Goal: Information Seeking & Learning: Check status

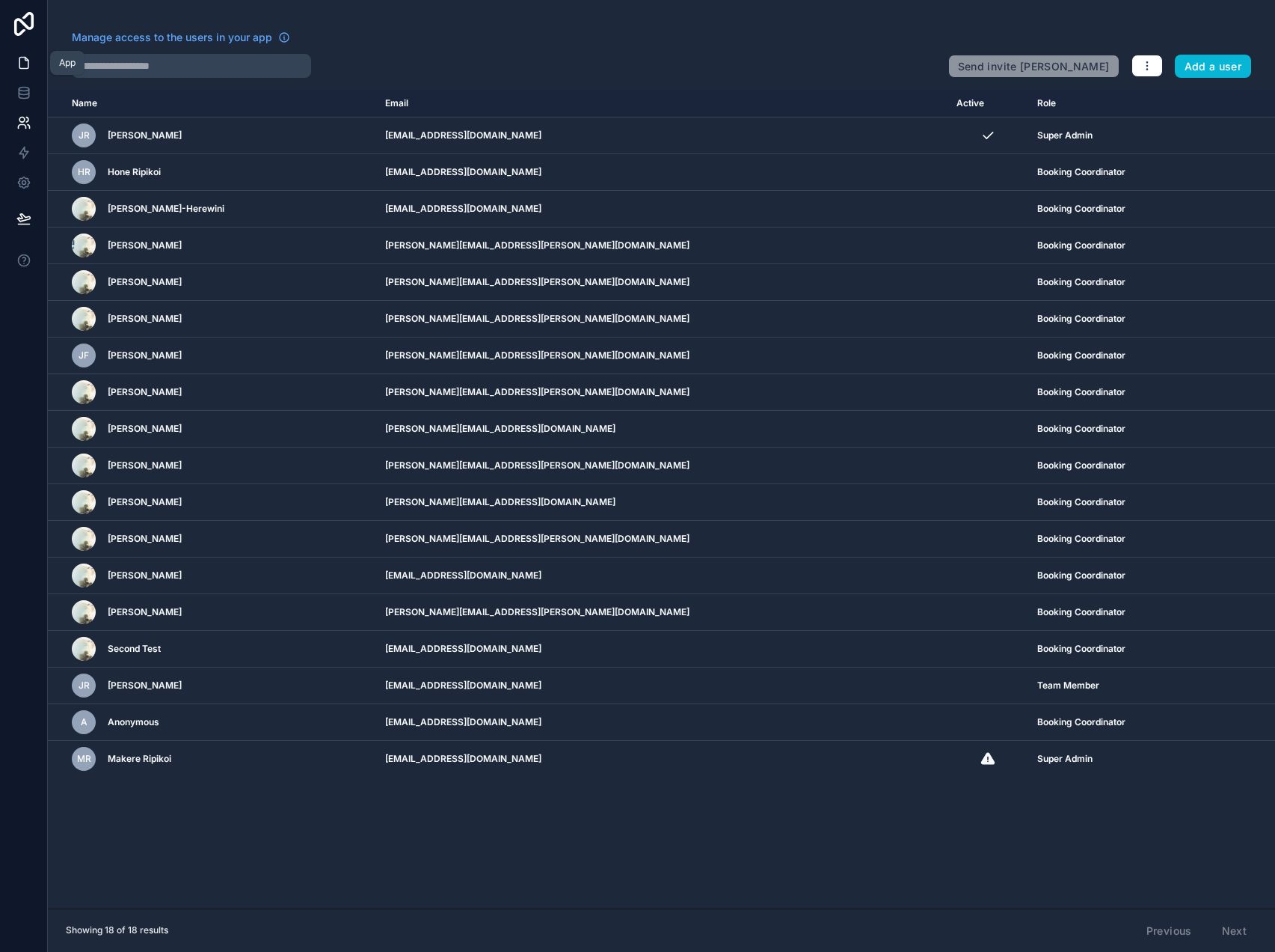
click at [21, 67] on icon at bounding box center [24, 62] width 15 height 15
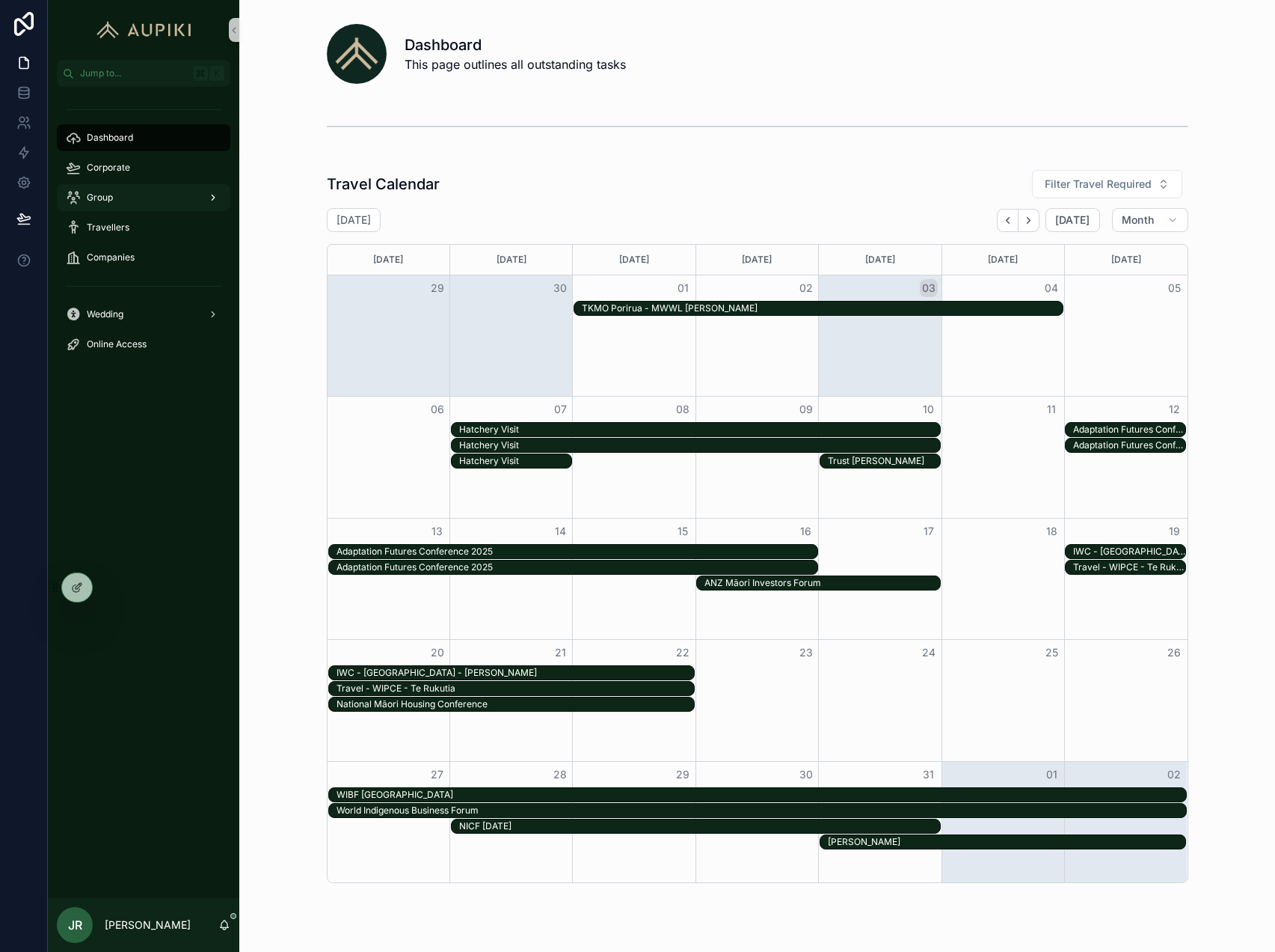
click at [108, 196] on span "Group" at bounding box center [99, 197] width 27 height 12
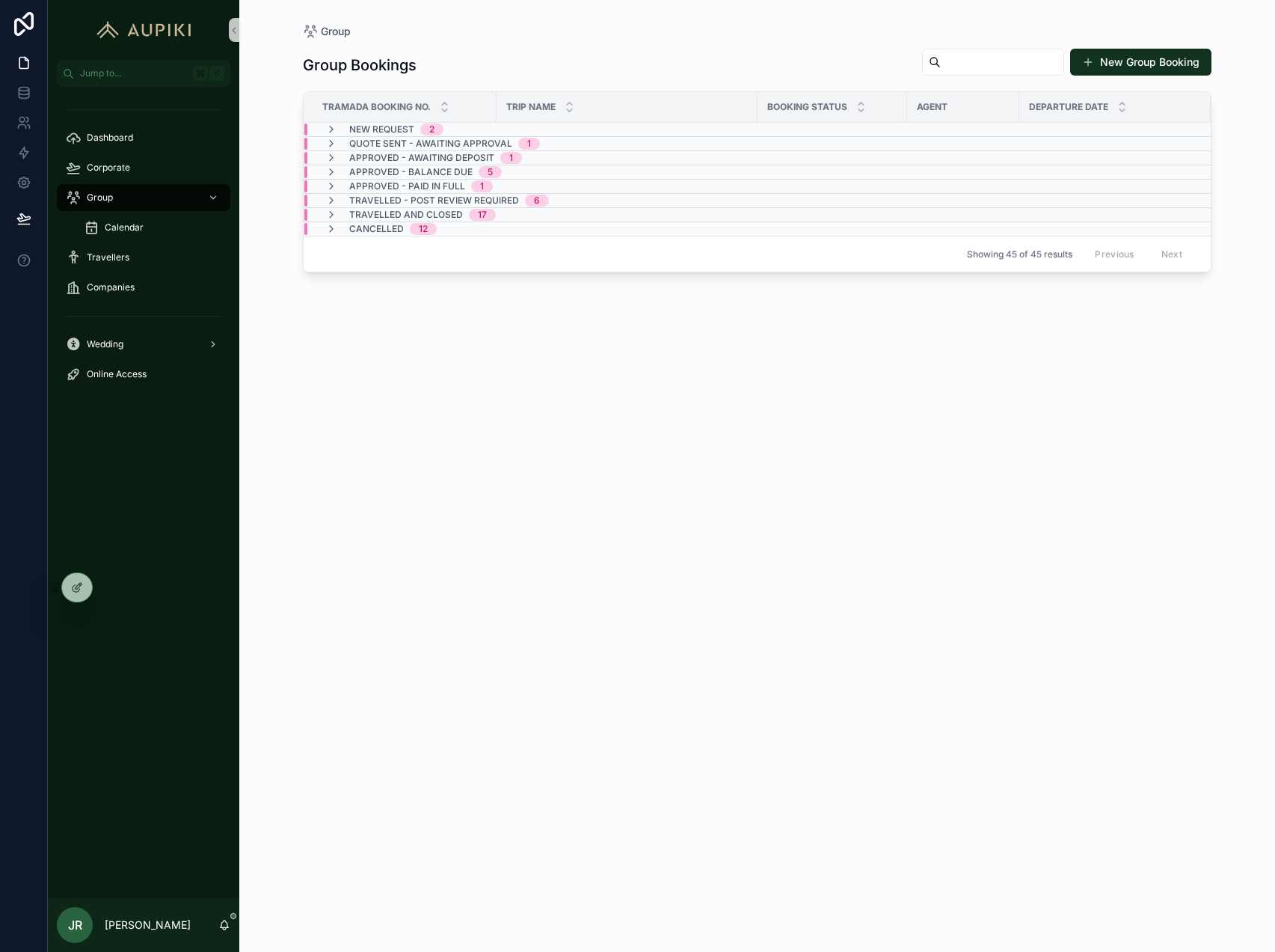
click at [416, 125] on div "New Request 2" at bounding box center [397, 130] width 94 height 12
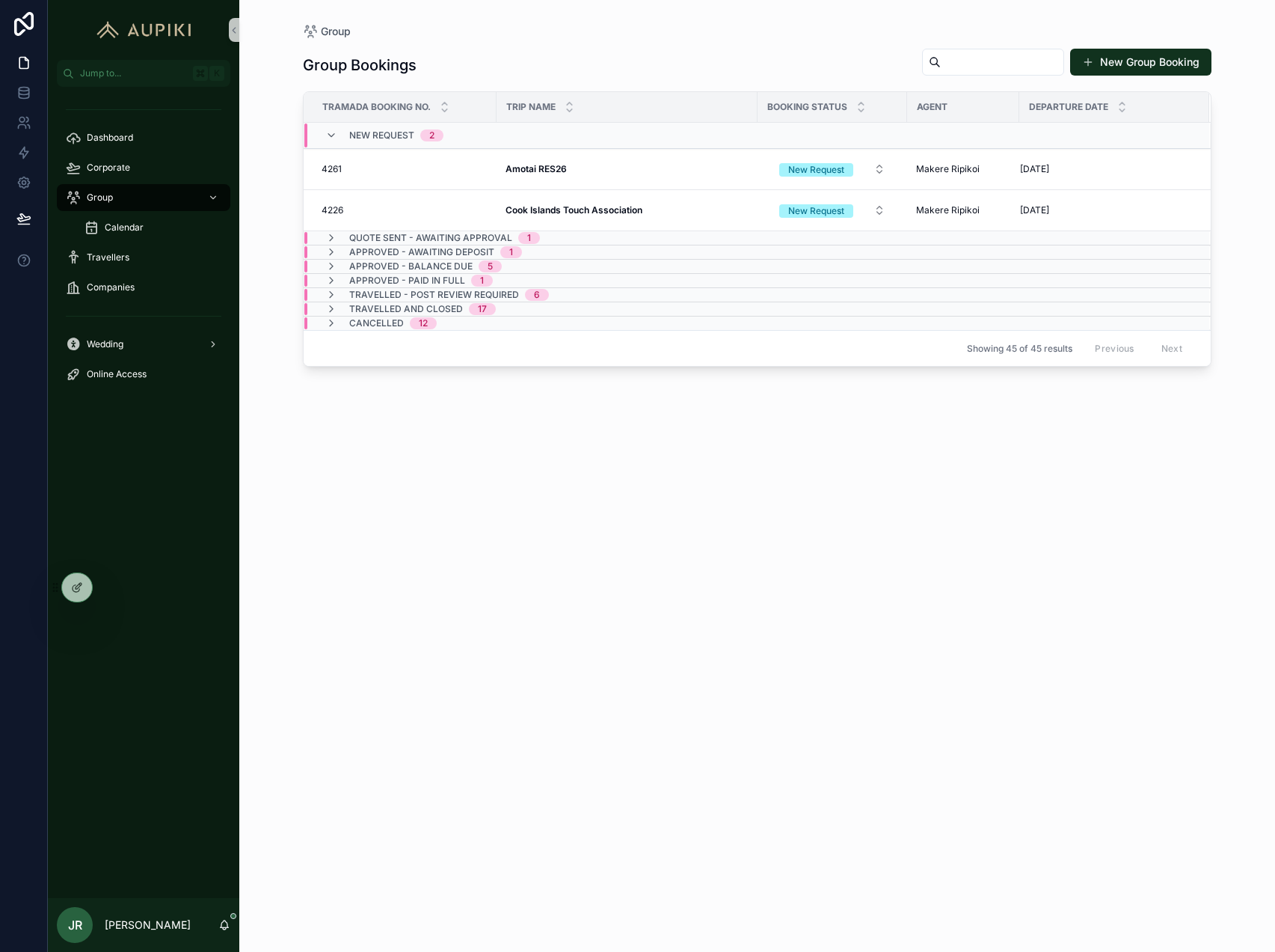
click at [611, 233] on div "Quote Sent - Awaiting Approval 1" at bounding box center [605, 238] width 602 height 12
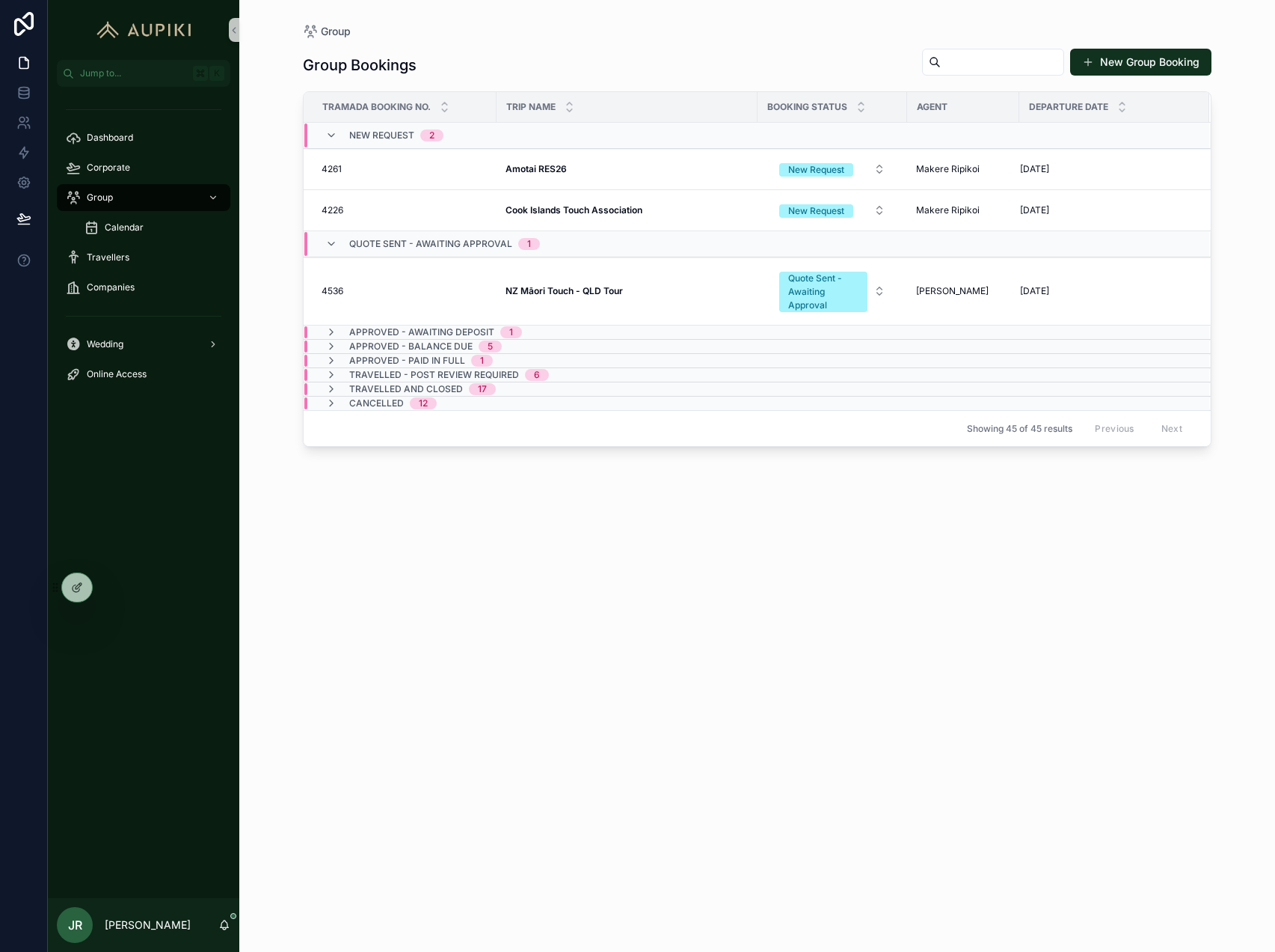
click at [549, 329] on div "Approved - Awaiting Deposit 1" at bounding box center [605, 332] width 602 height 12
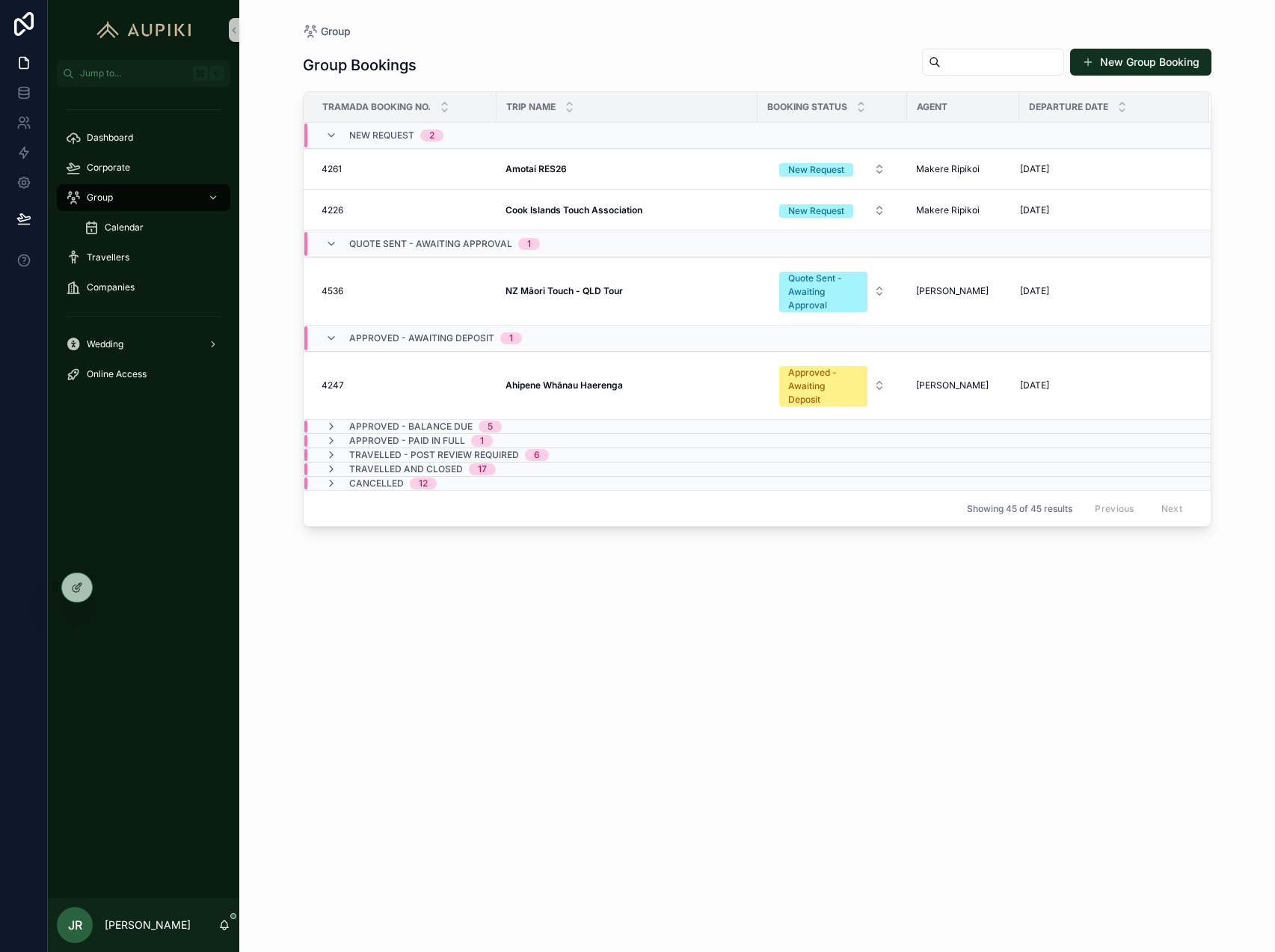
click at [534, 422] on div "Approved - Balance Due 5" at bounding box center [605, 426] width 602 height 12
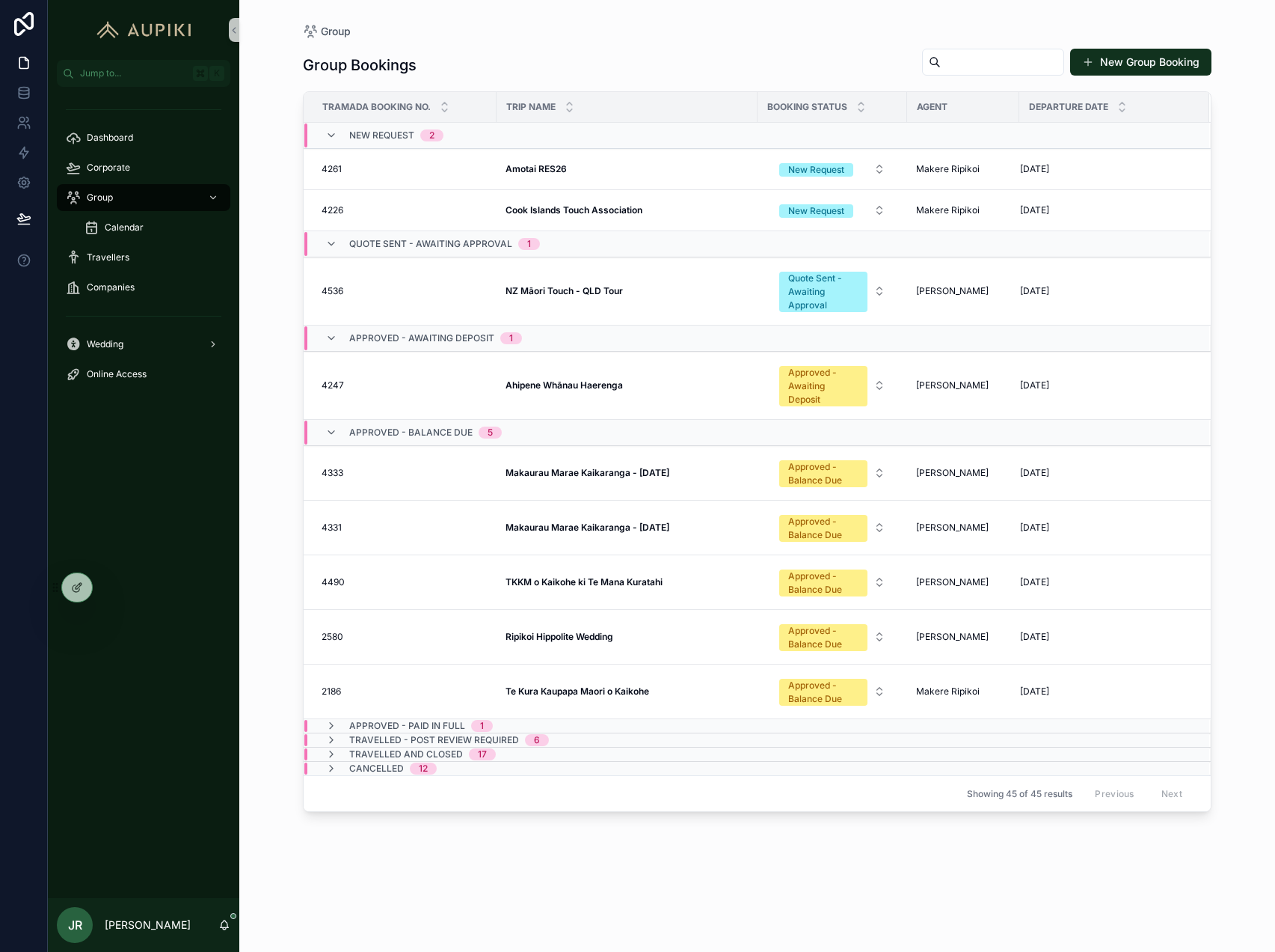
click at [473, 720] on span "1" at bounding box center [482, 726] width 22 height 12
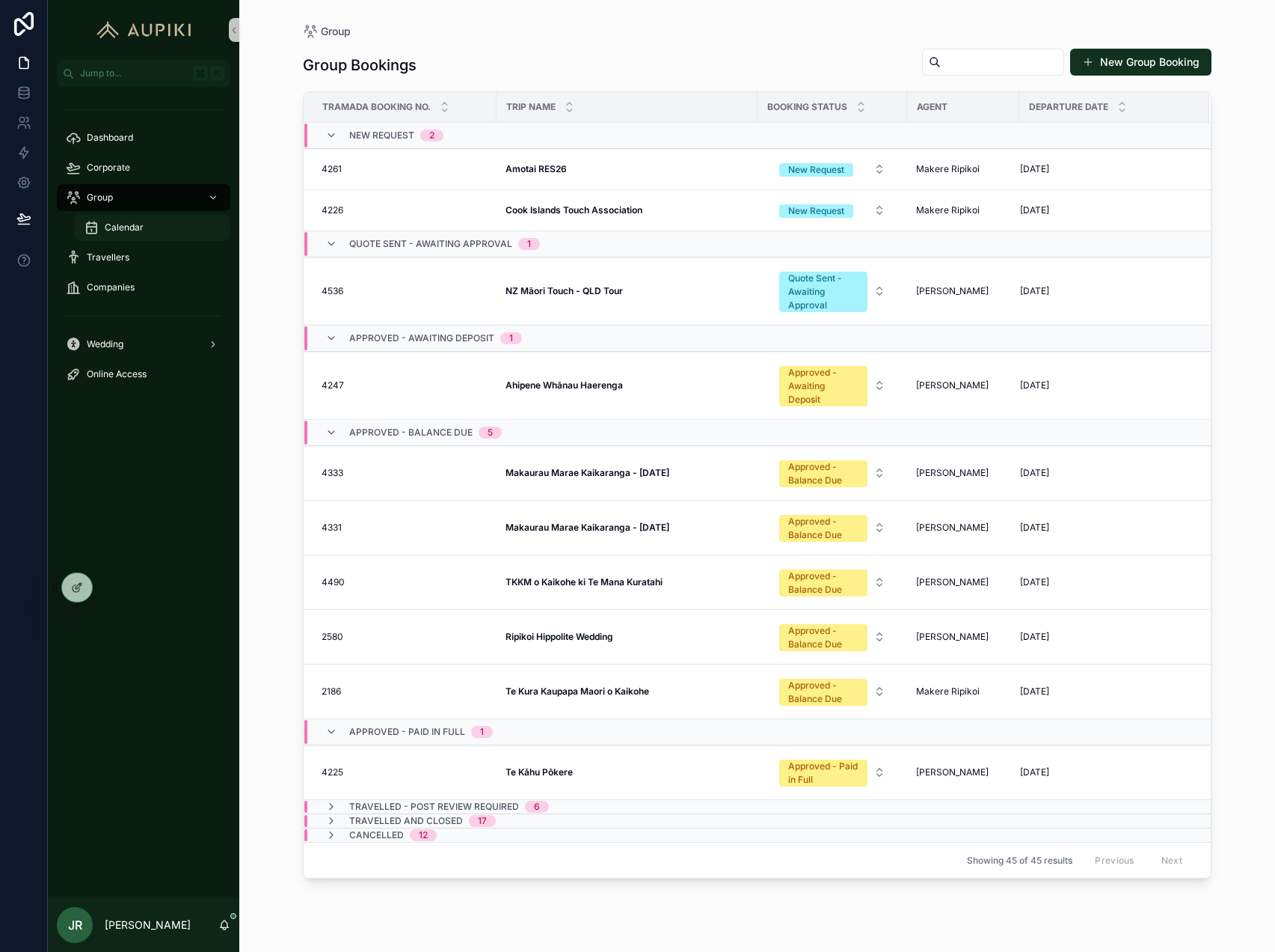
click at [129, 224] on span "Calendar" at bounding box center [125, 227] width 39 height 12
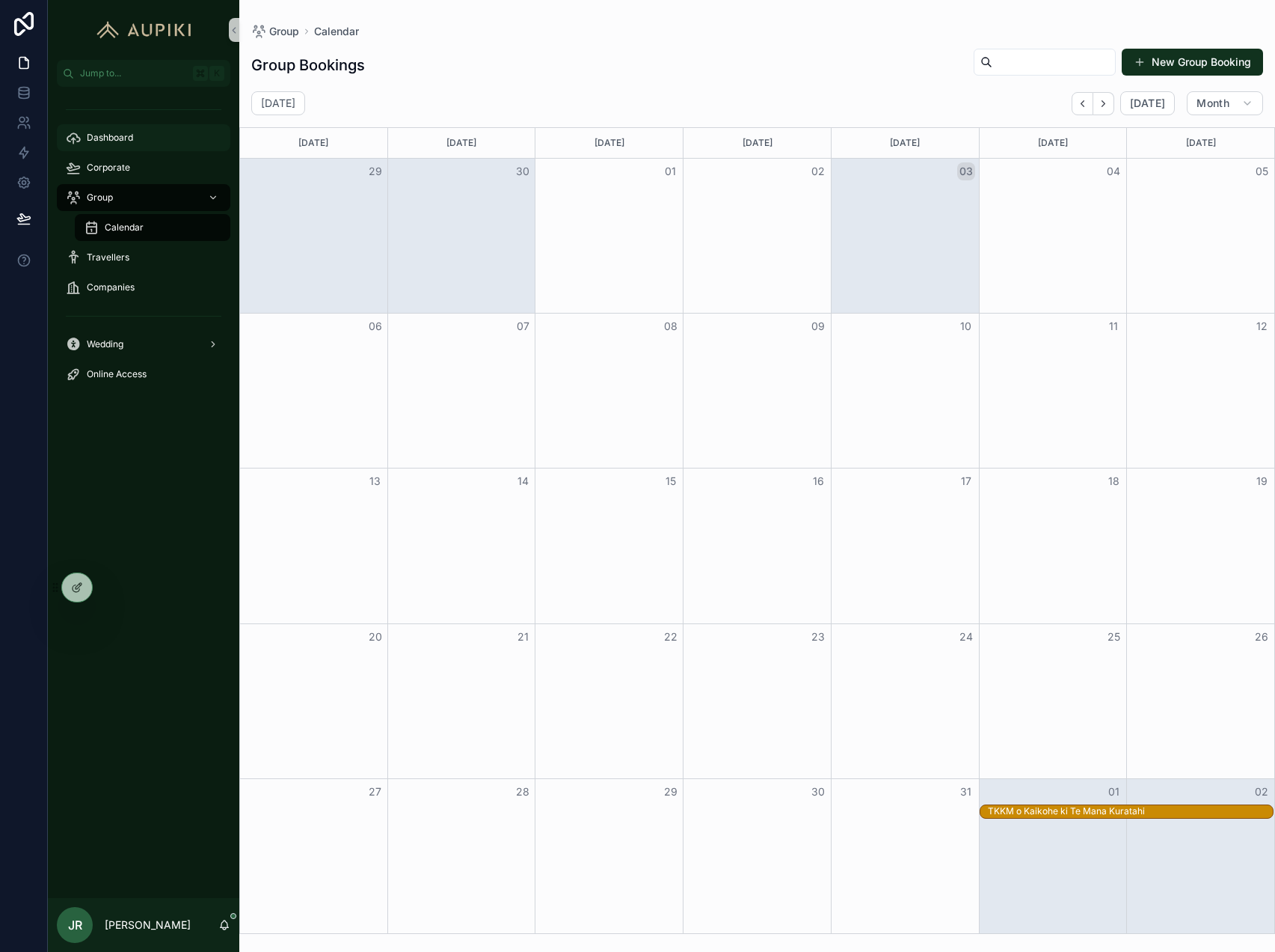
click at [115, 131] on div "Dashboard" at bounding box center [143, 138] width 155 height 24
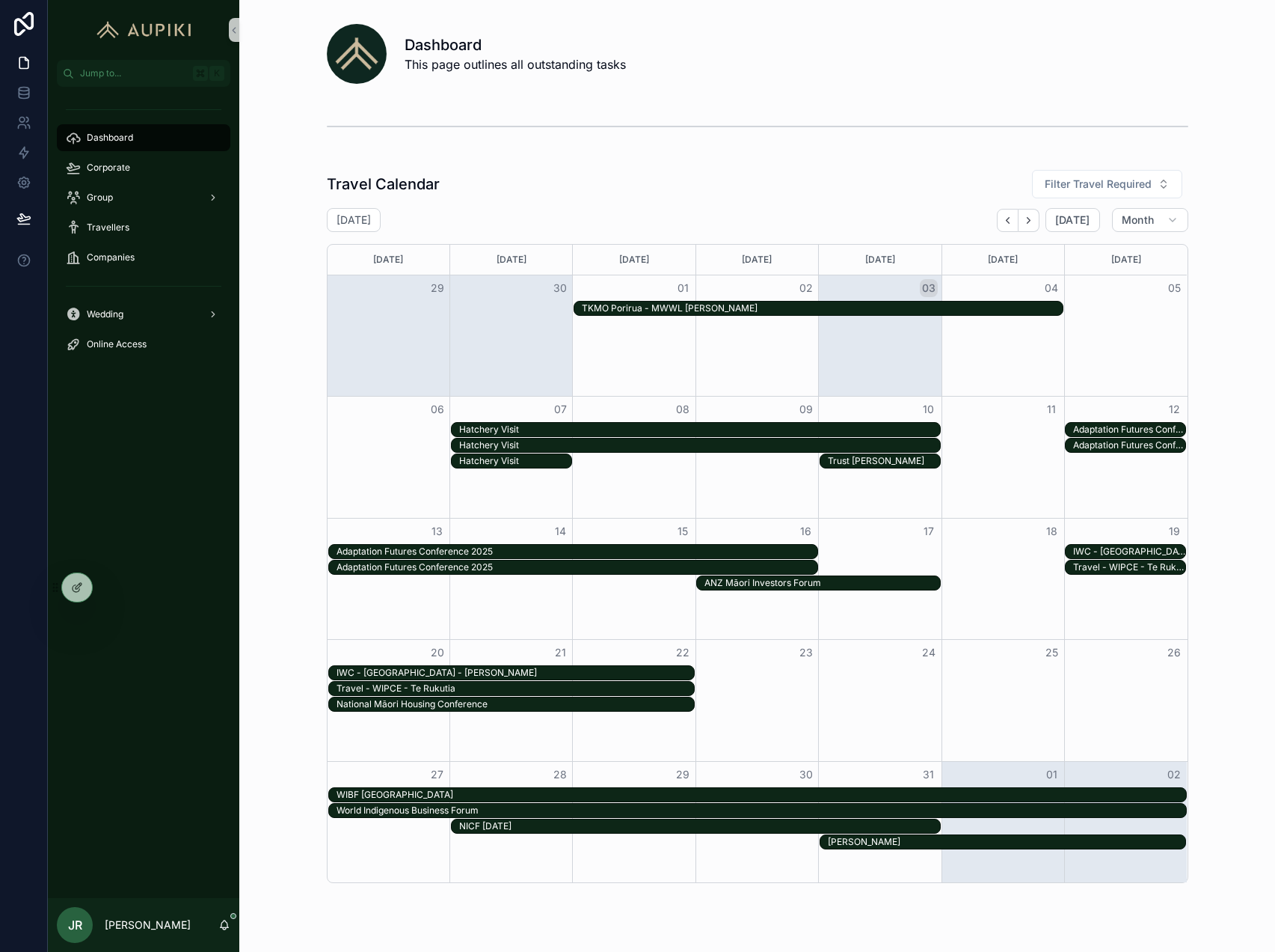
scroll to position [2, 0]
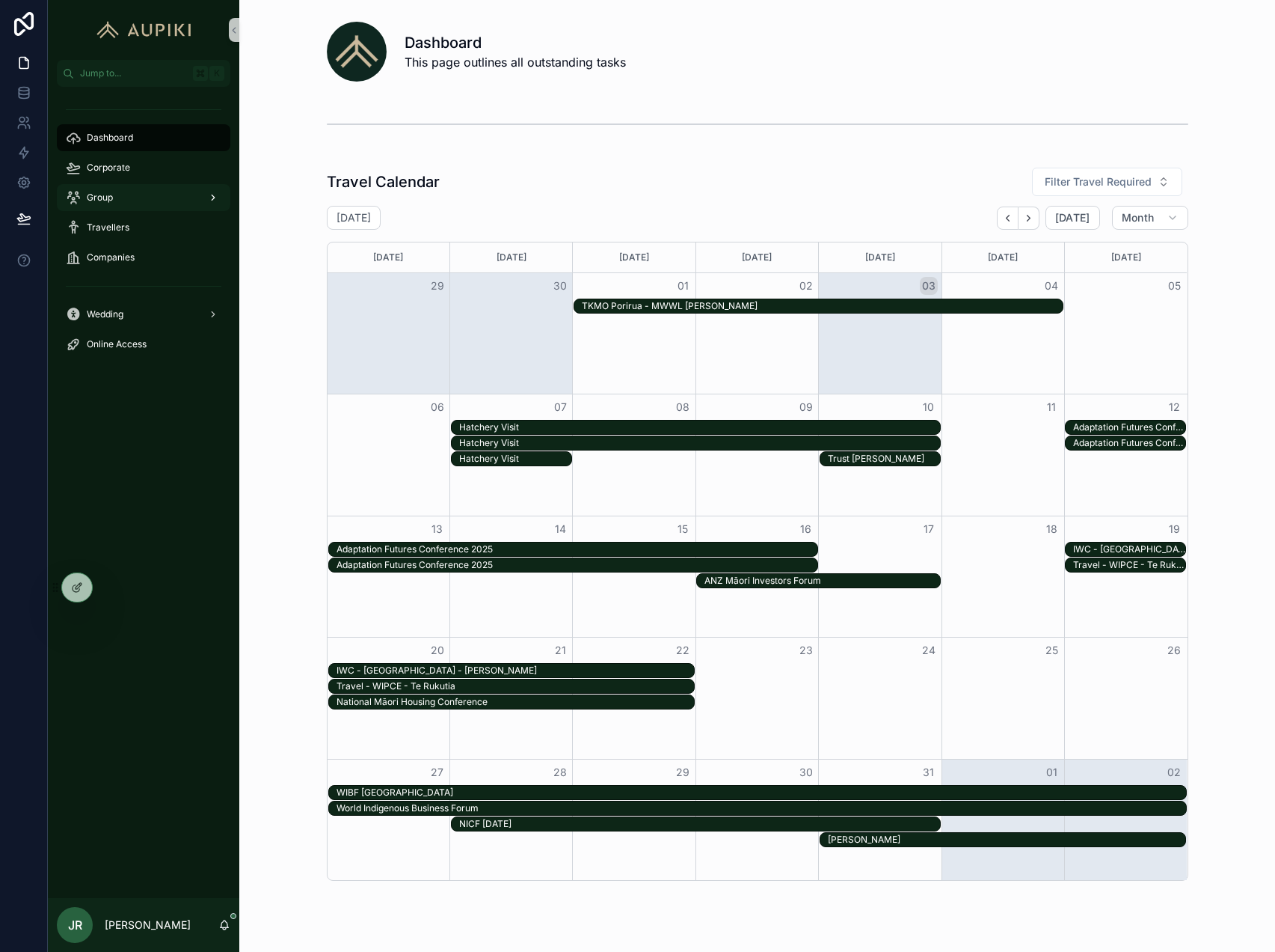
click at [187, 202] on div "Group" at bounding box center [143, 197] width 155 height 24
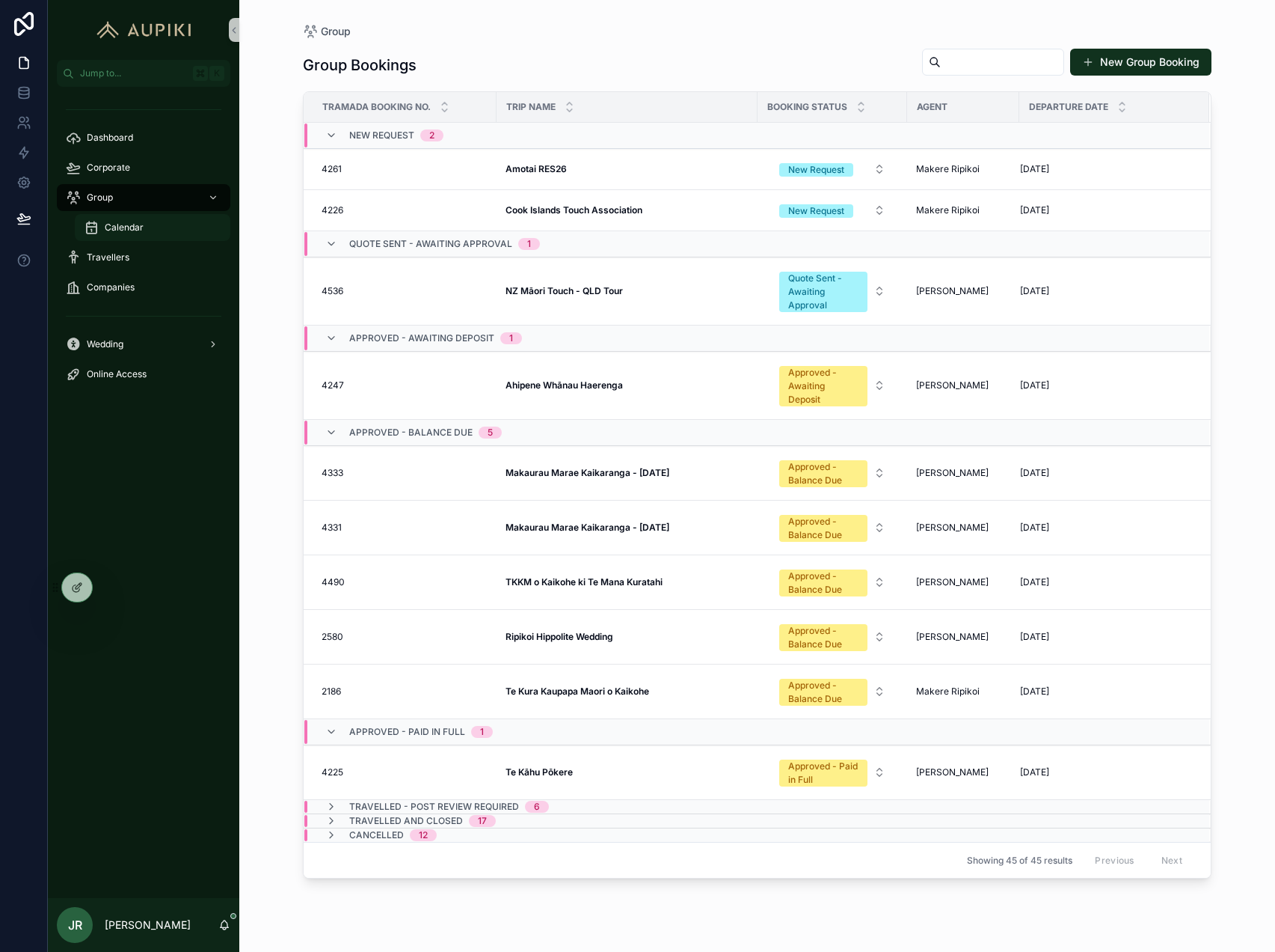
click at [134, 231] on span "Calendar" at bounding box center [125, 227] width 39 height 12
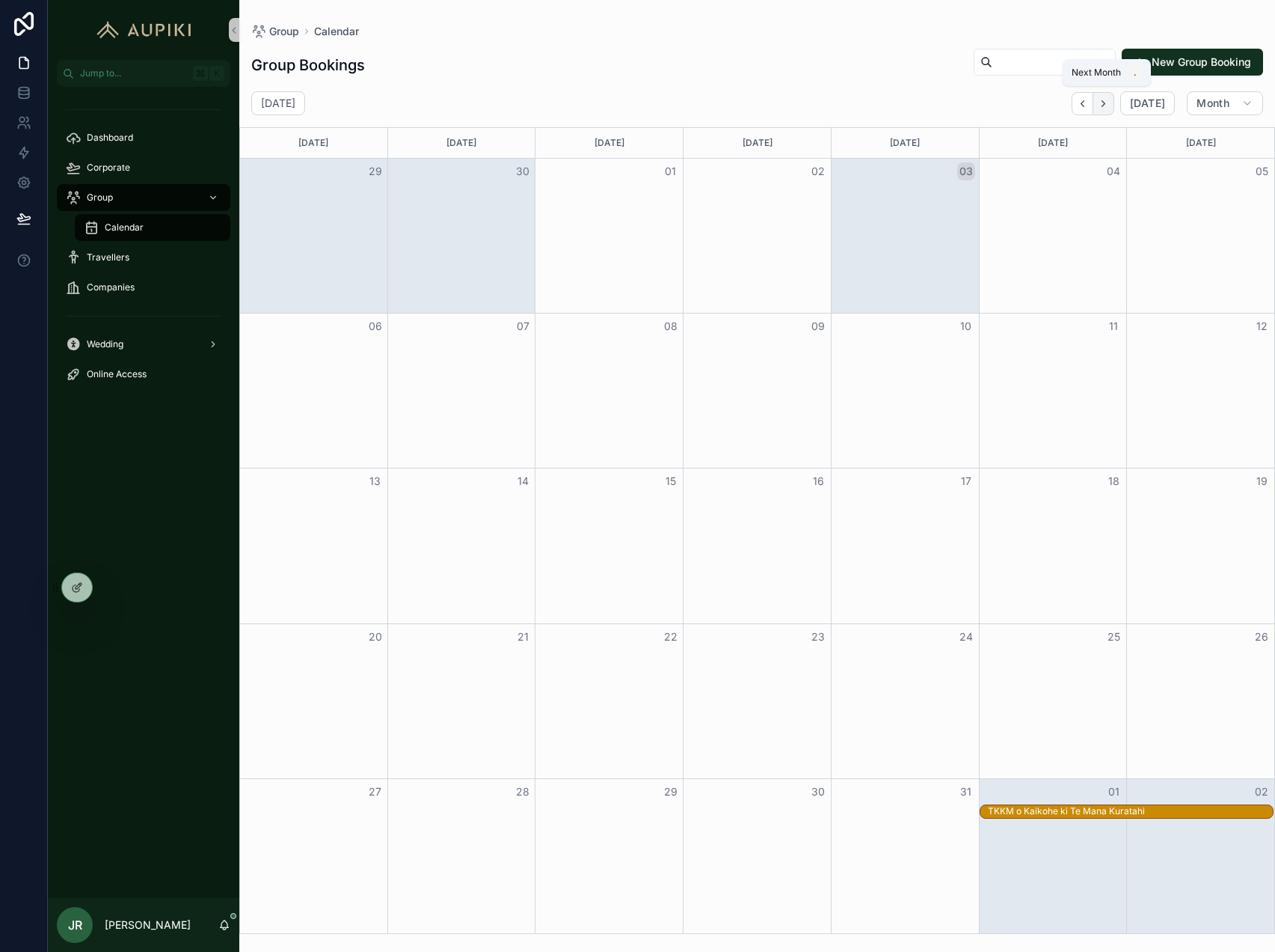
click at [1104, 104] on icon "Next" at bounding box center [1103, 103] width 11 height 11
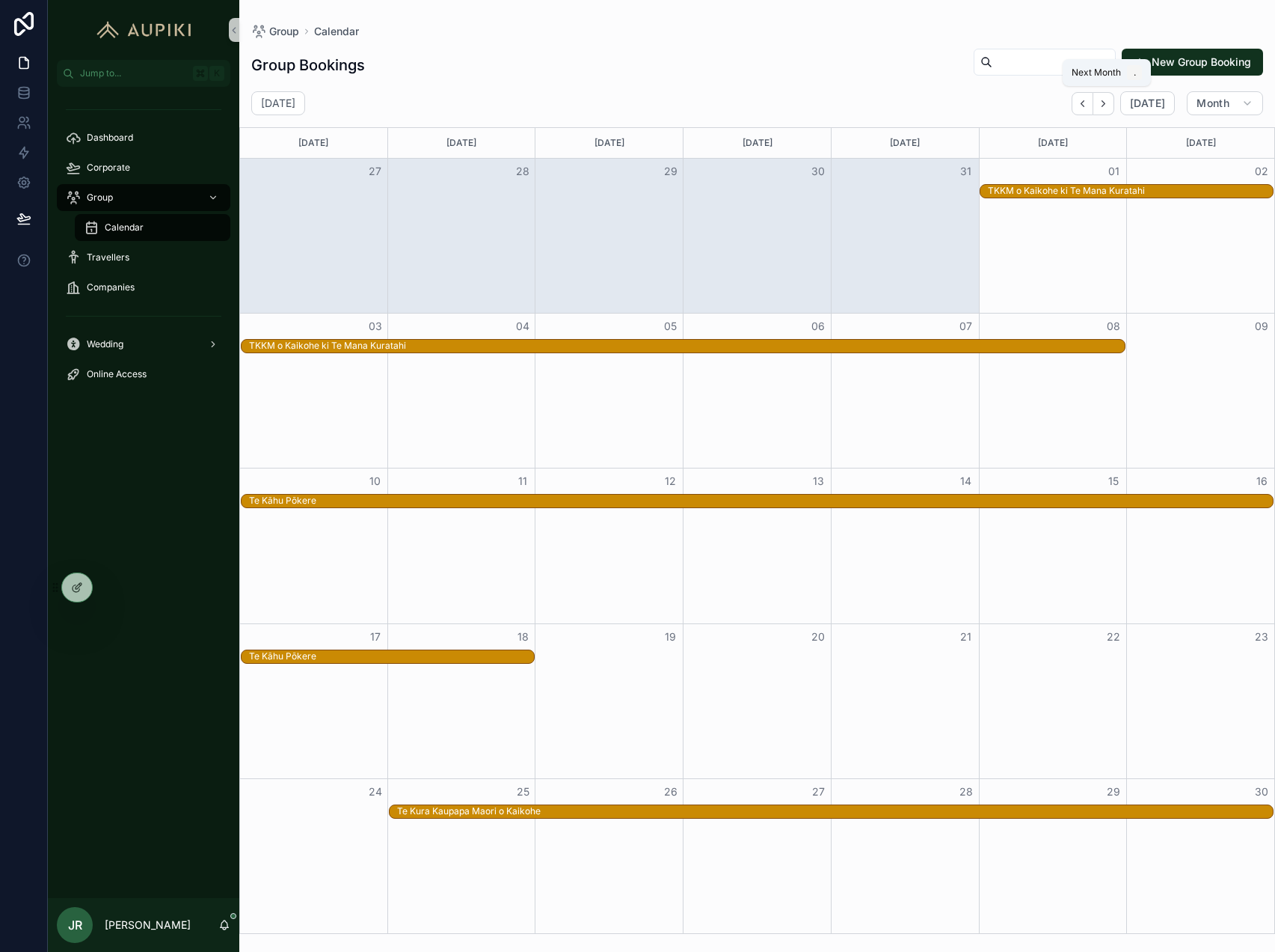
click at [1104, 104] on icon "Next" at bounding box center [1103, 103] width 11 height 11
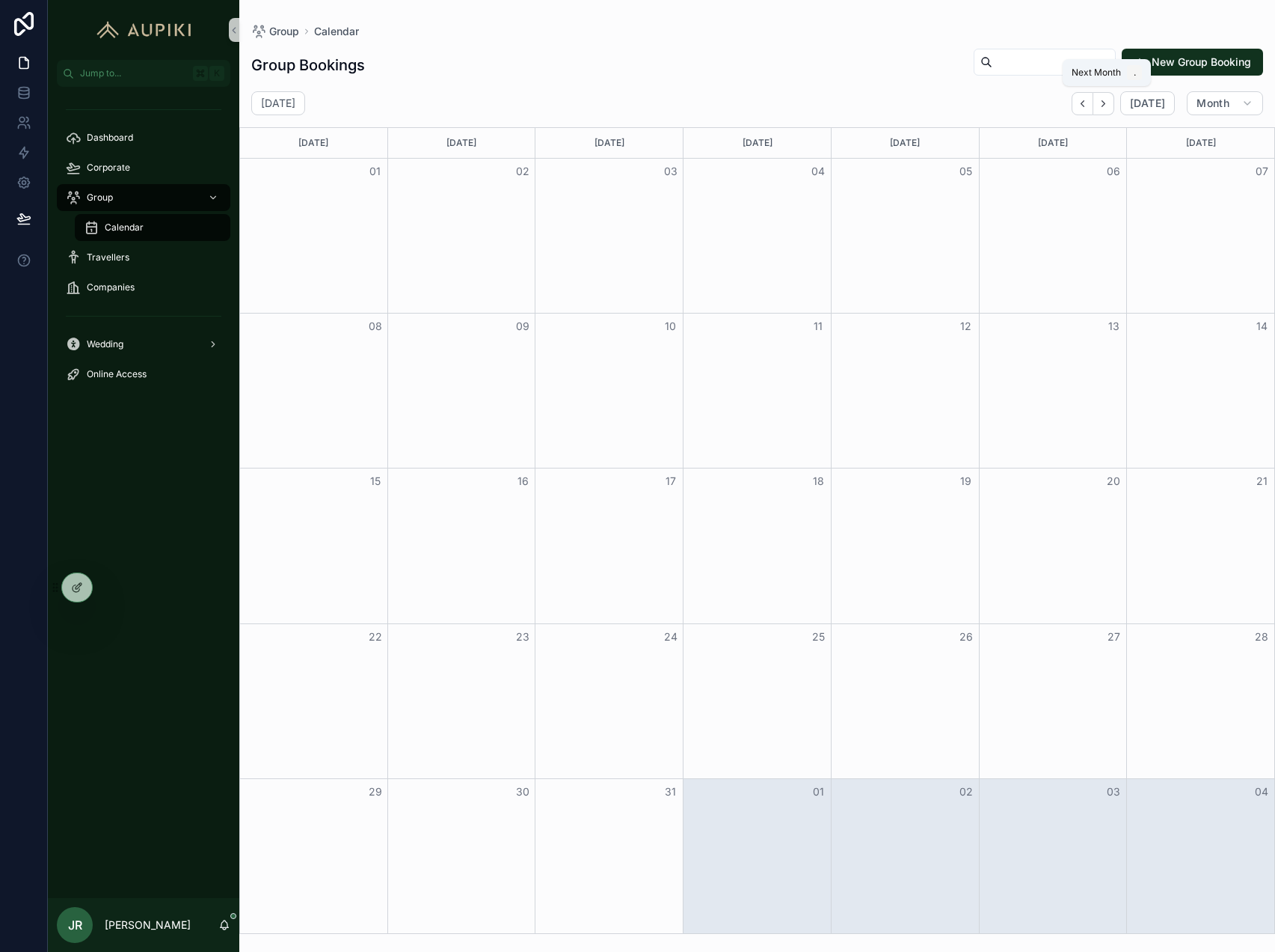
click at [1104, 104] on icon "Next" at bounding box center [1103, 103] width 11 height 11
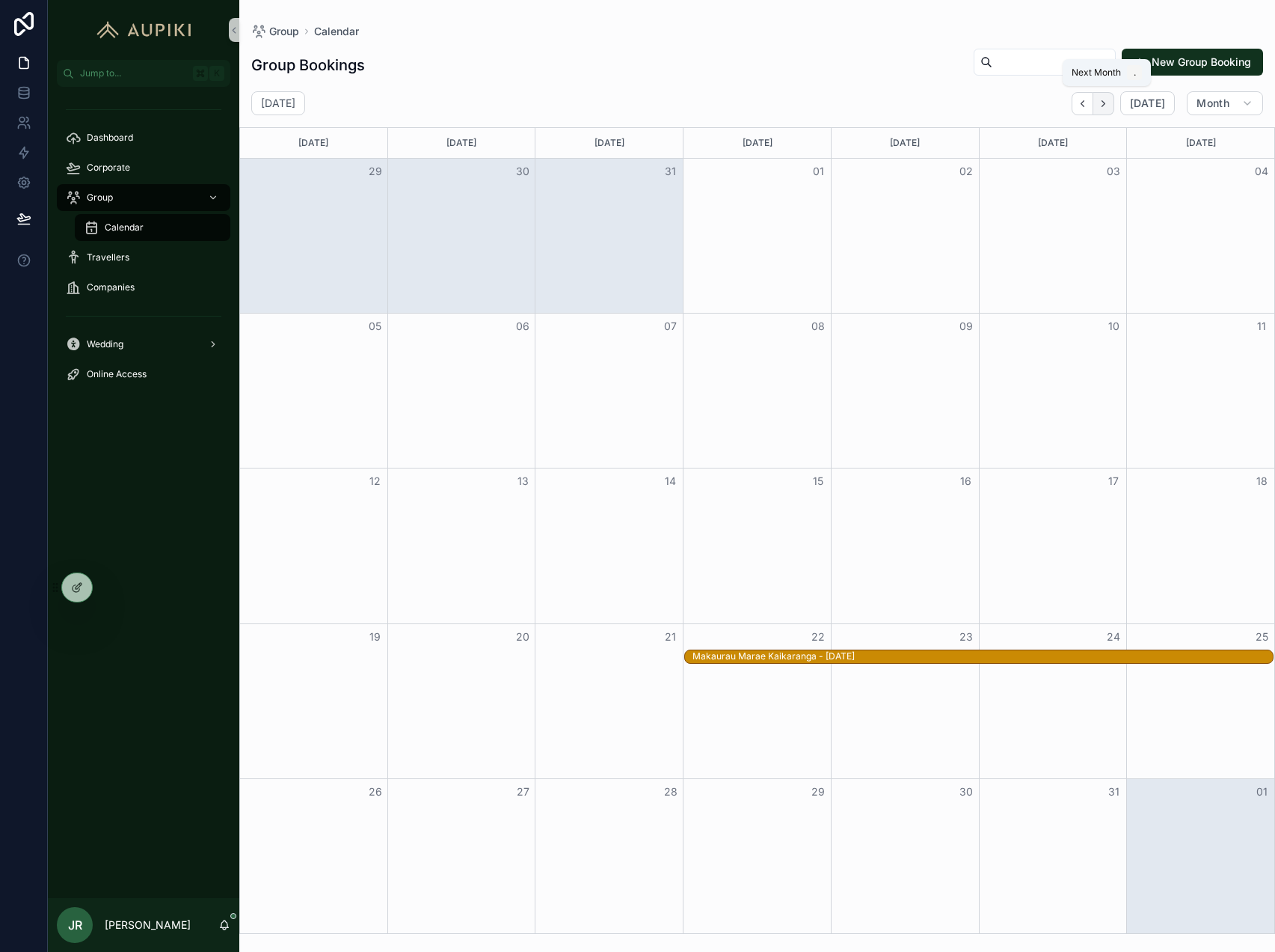
click at [1100, 105] on icon "Next" at bounding box center [1103, 103] width 11 height 11
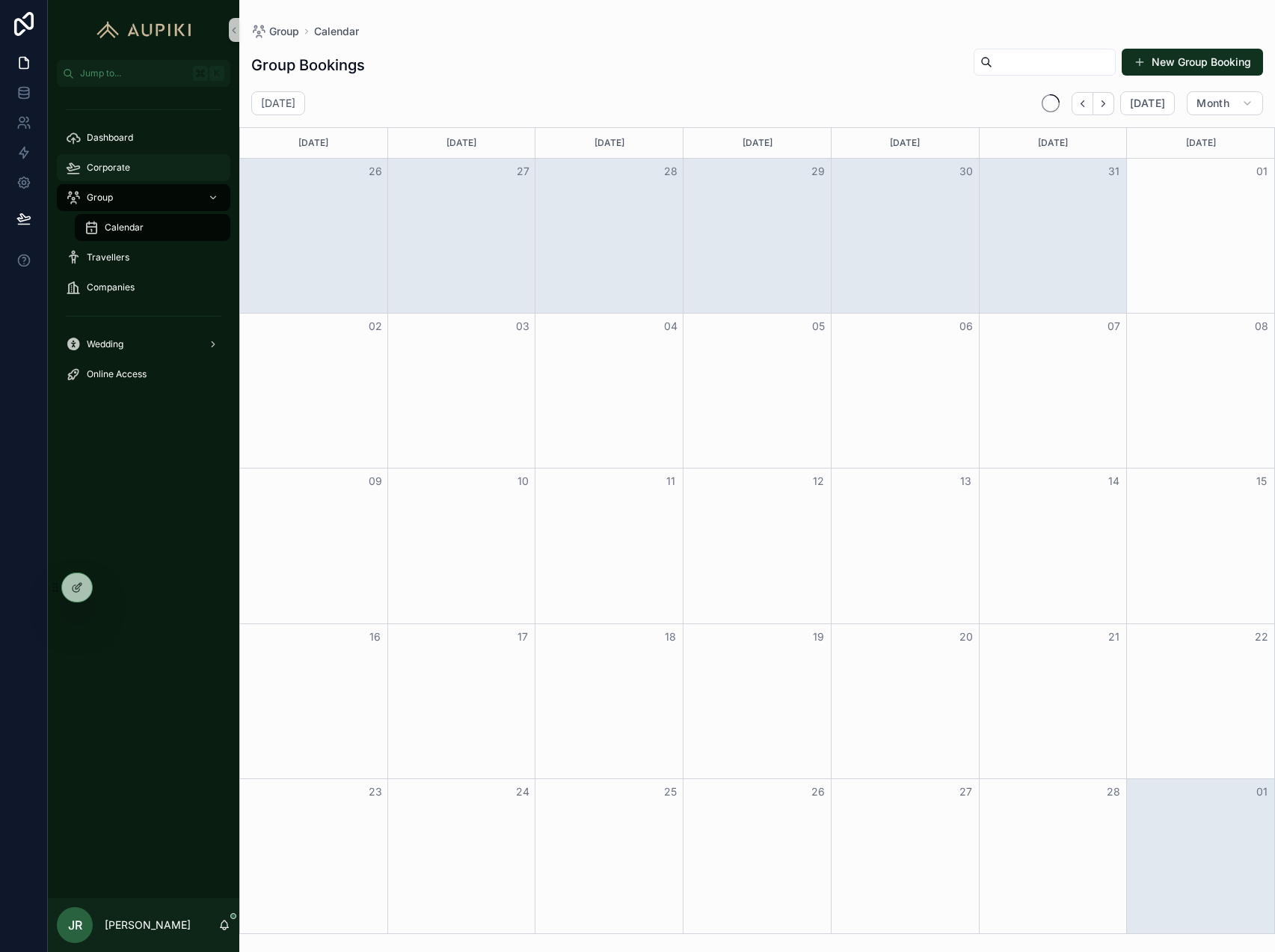
click at [133, 164] on div "Corporate" at bounding box center [143, 167] width 155 height 24
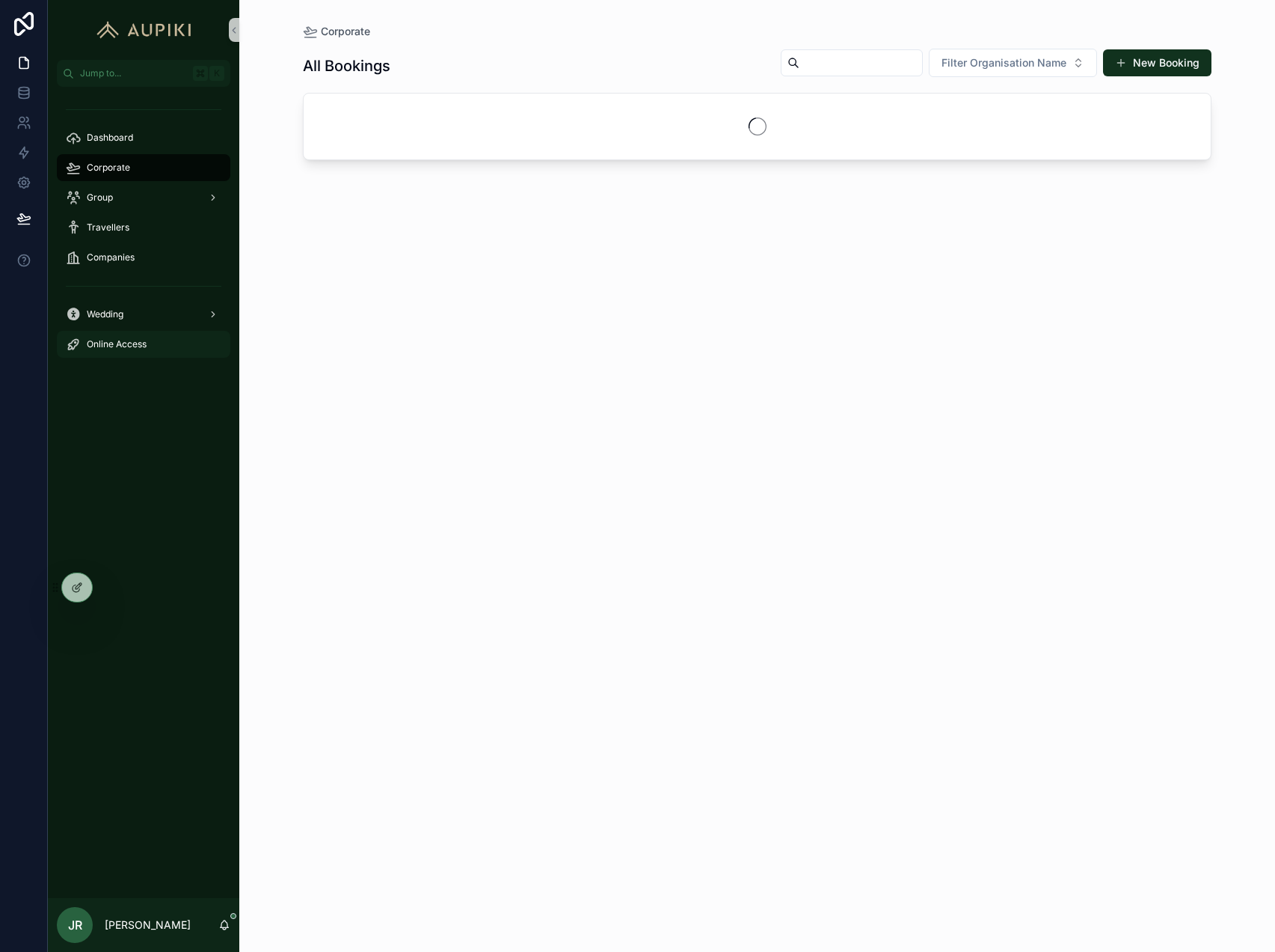
click at [99, 348] on span "Online Access" at bounding box center [116, 344] width 60 height 12
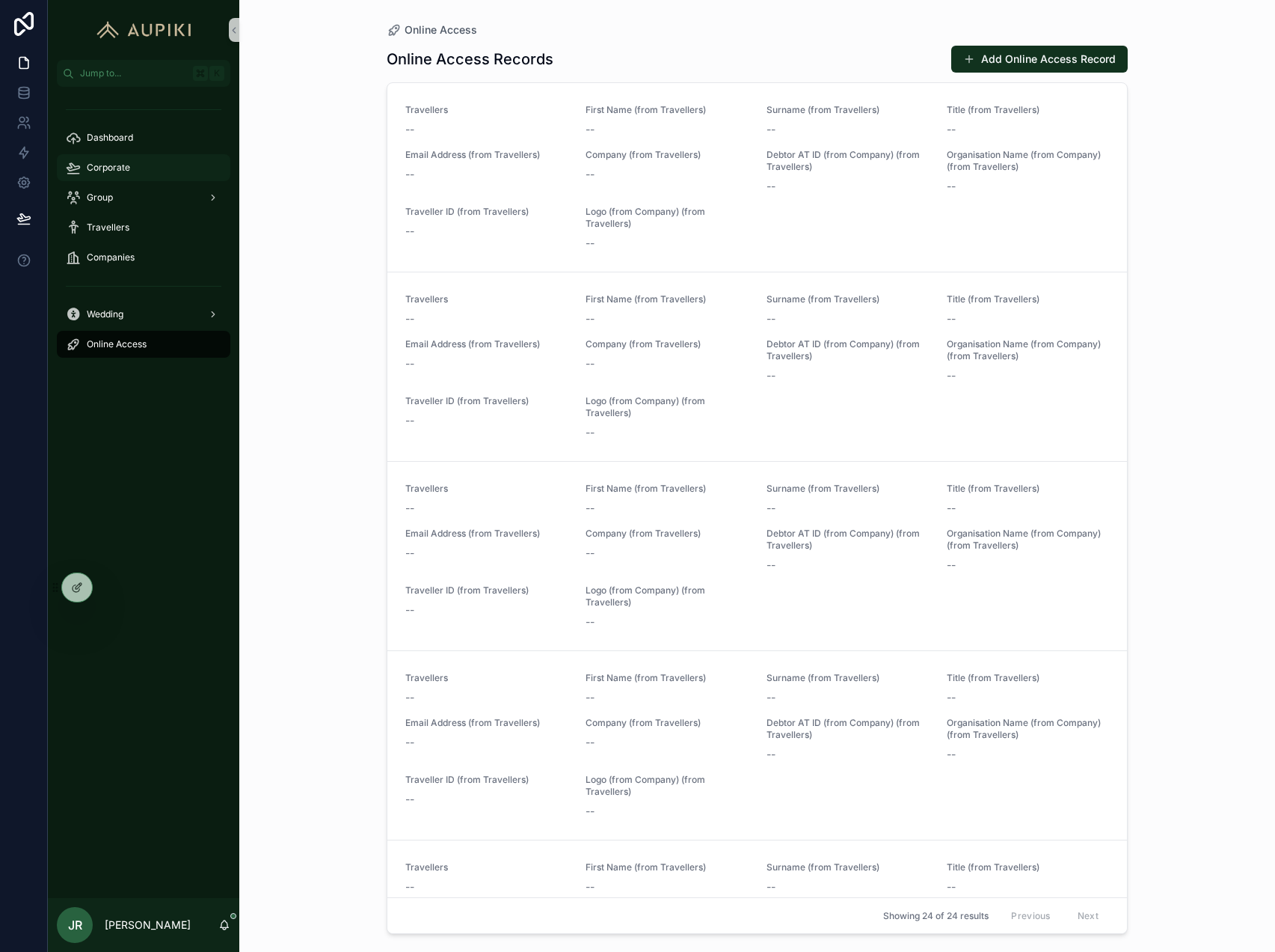
click at [127, 168] on span "Corporate" at bounding box center [108, 167] width 43 height 12
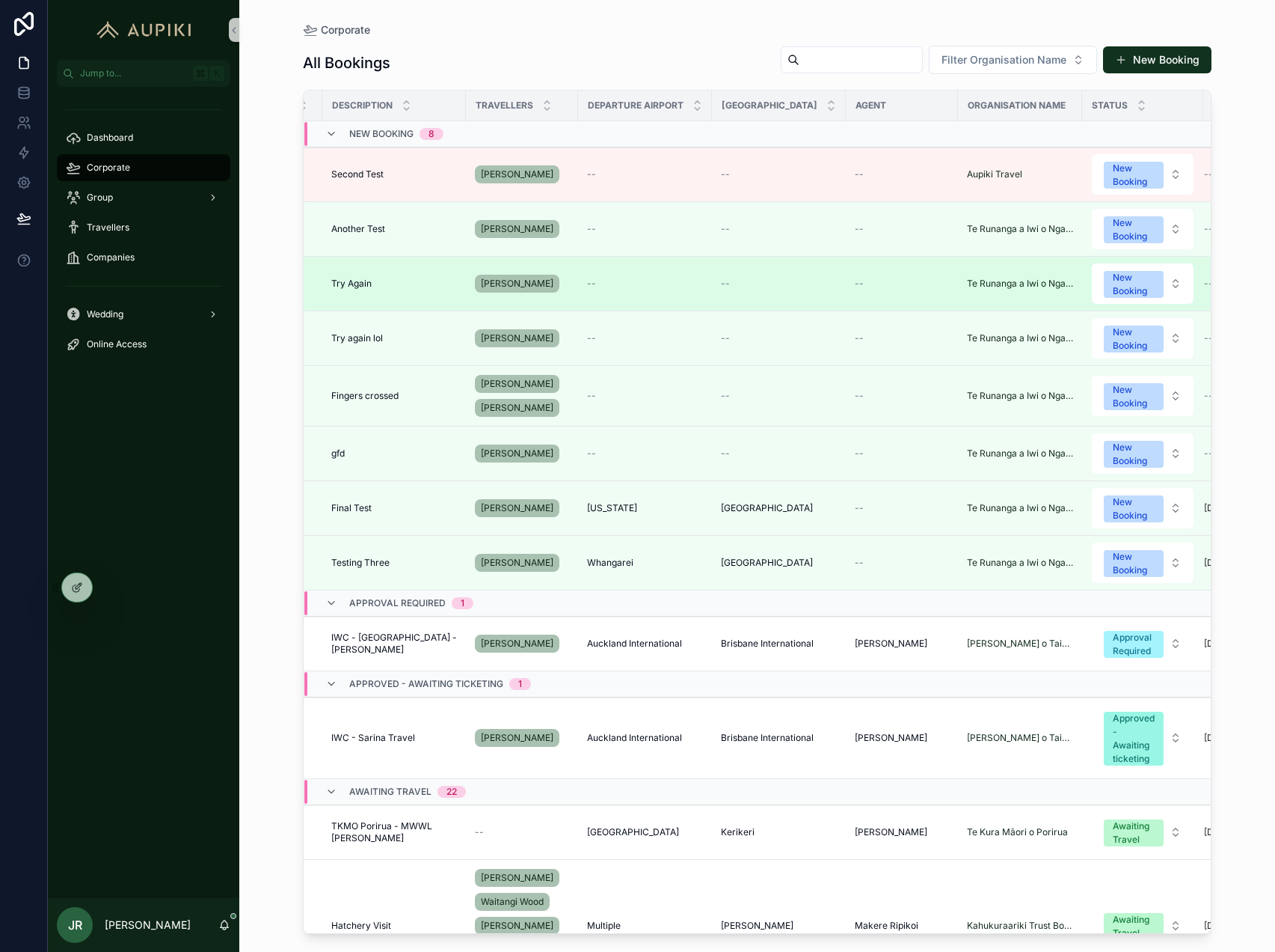
scroll to position [0, 111]
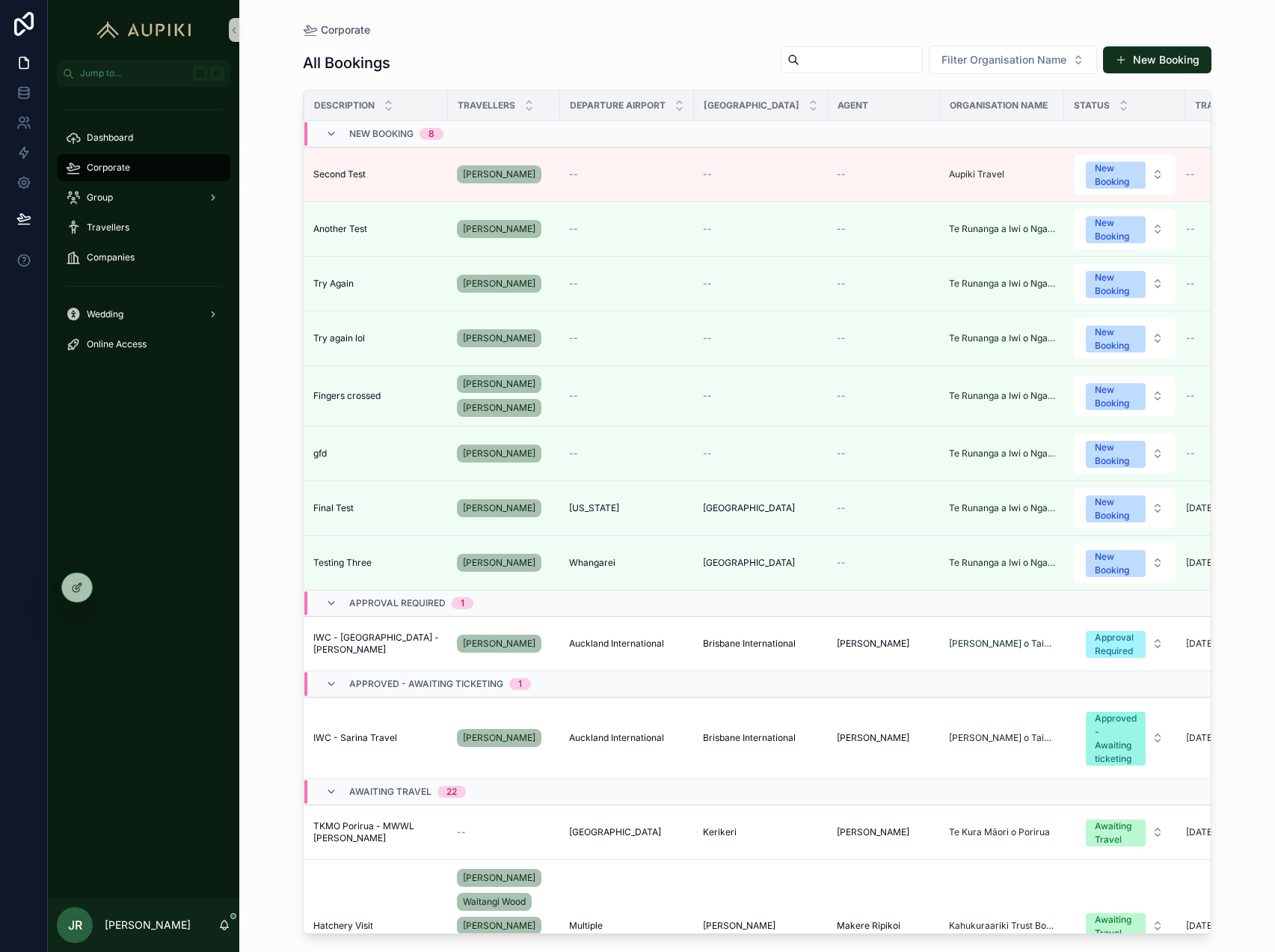
click at [261, 215] on div "Corporate All Bookings Filter Organisation Name New Booking Booking No. Descrip…" at bounding box center [757, 476] width 1036 height 952
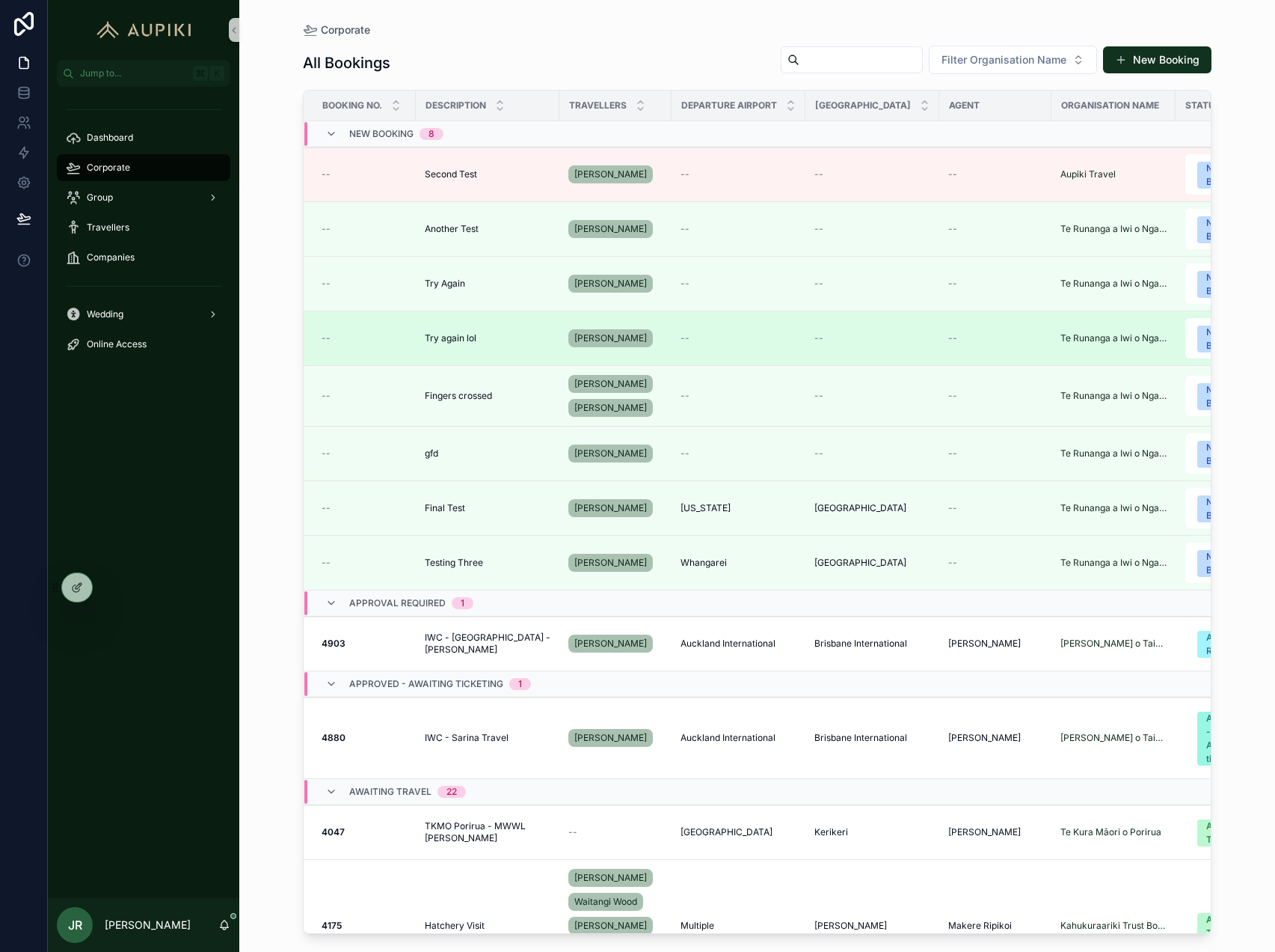
scroll to position [0, 1]
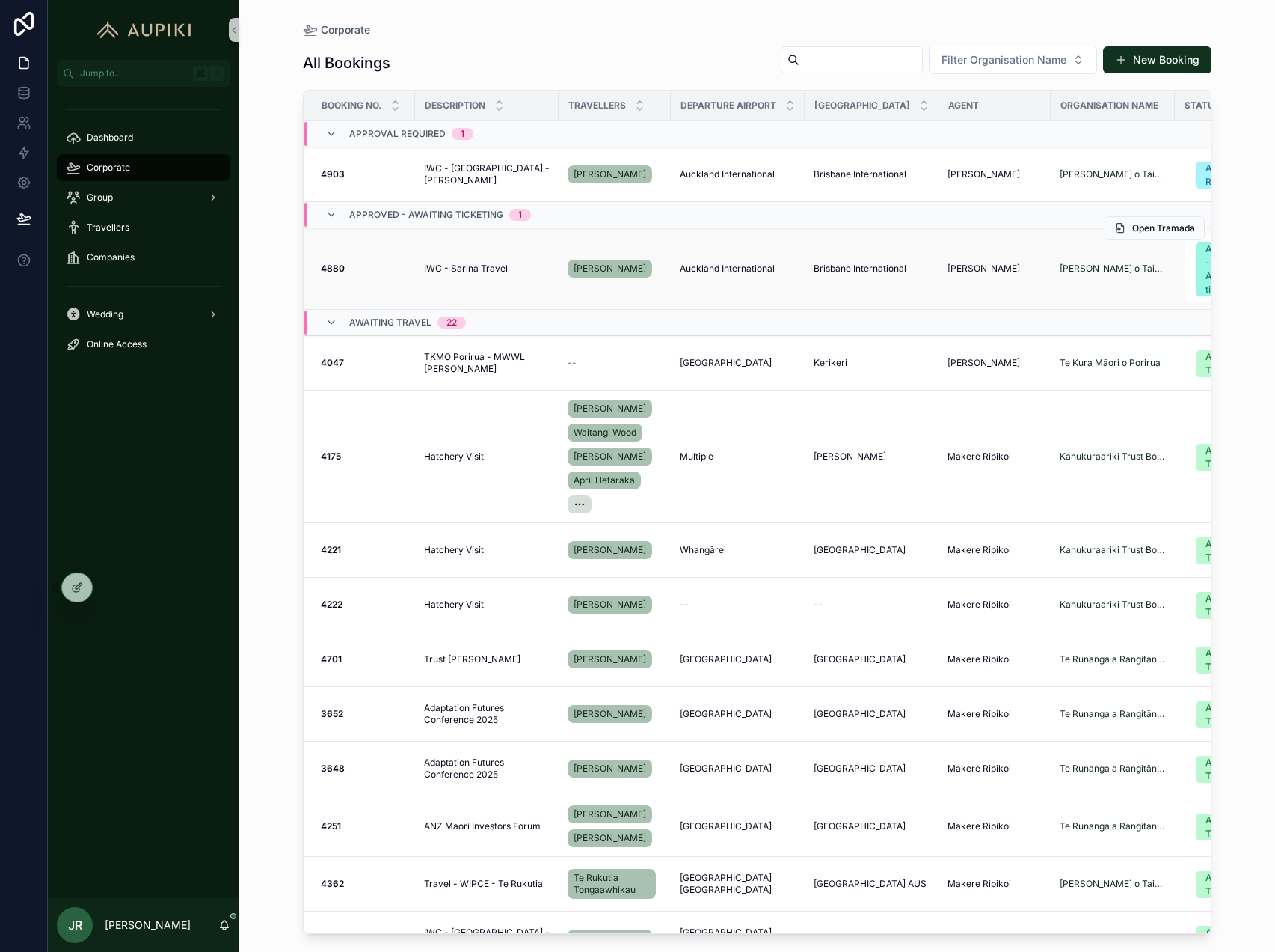
click at [500, 262] on span "IWC - Sarina Travel" at bounding box center [466, 268] width 83 height 12
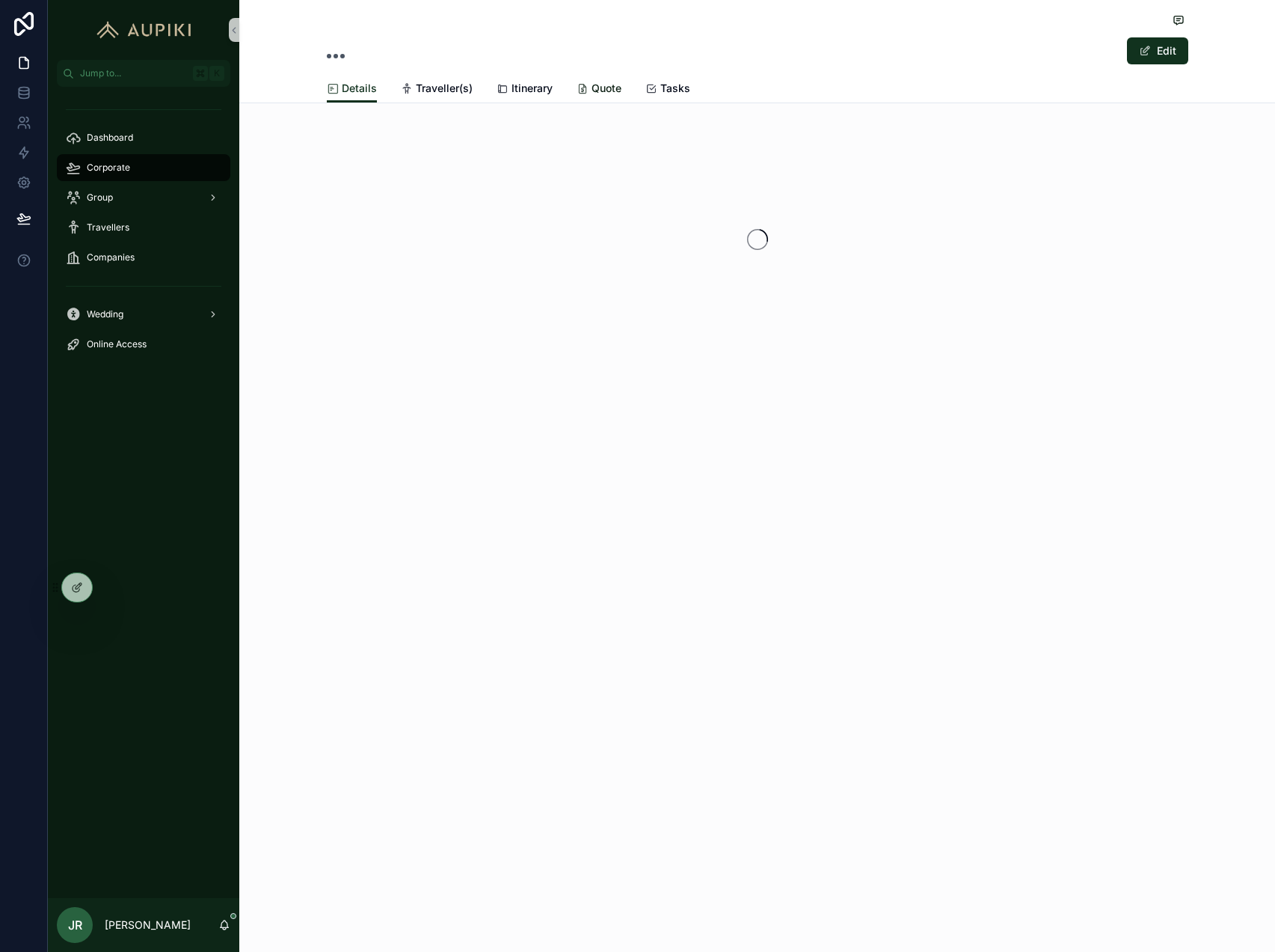
click at [588, 88] on div "Quote" at bounding box center [599, 87] width 45 height 15
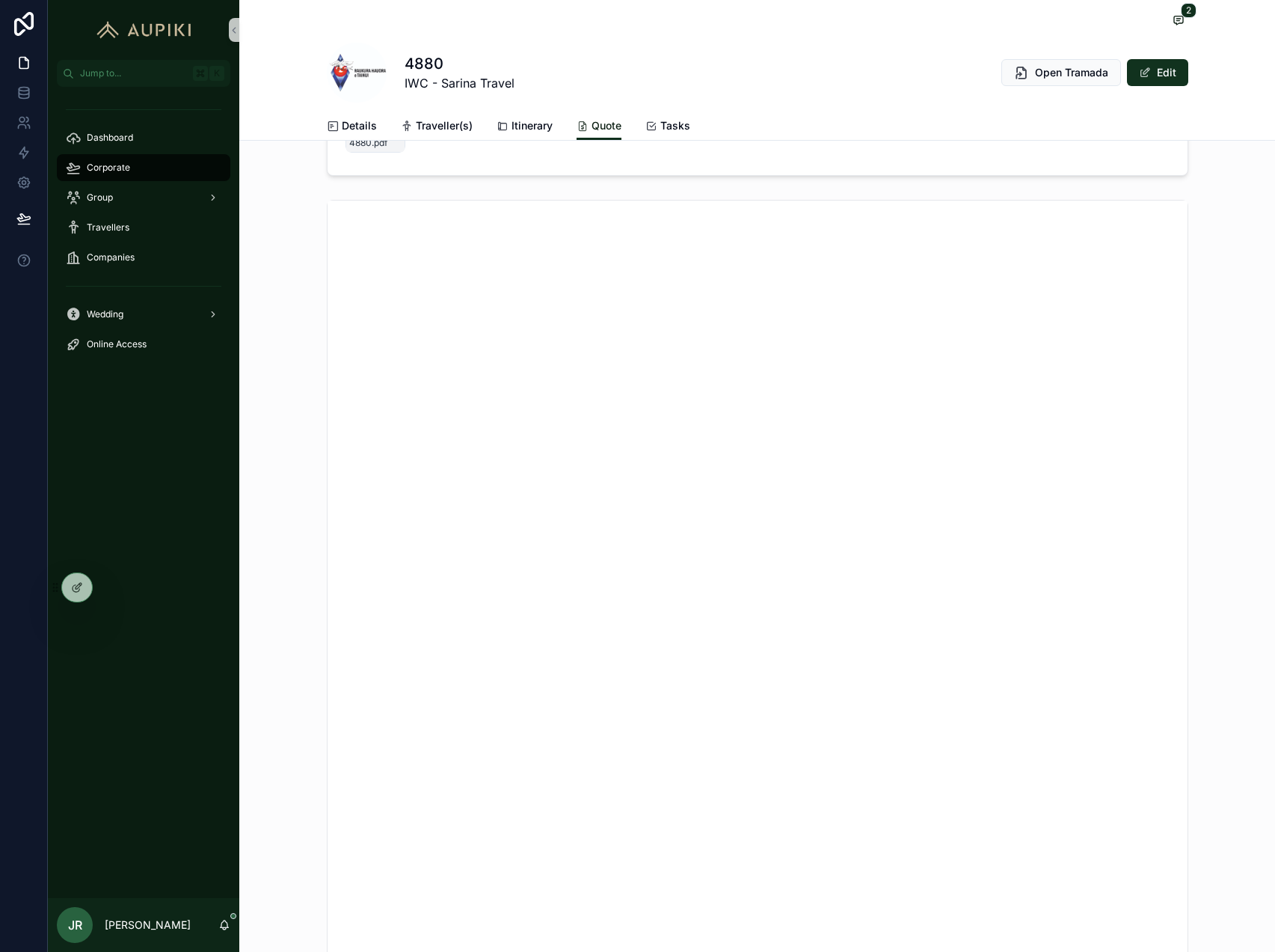
scroll to position [182, 0]
click at [1089, 65] on span "Open Tramada" at bounding box center [1072, 72] width 74 height 15
click at [137, 165] on div "Corporate" at bounding box center [143, 167] width 155 height 24
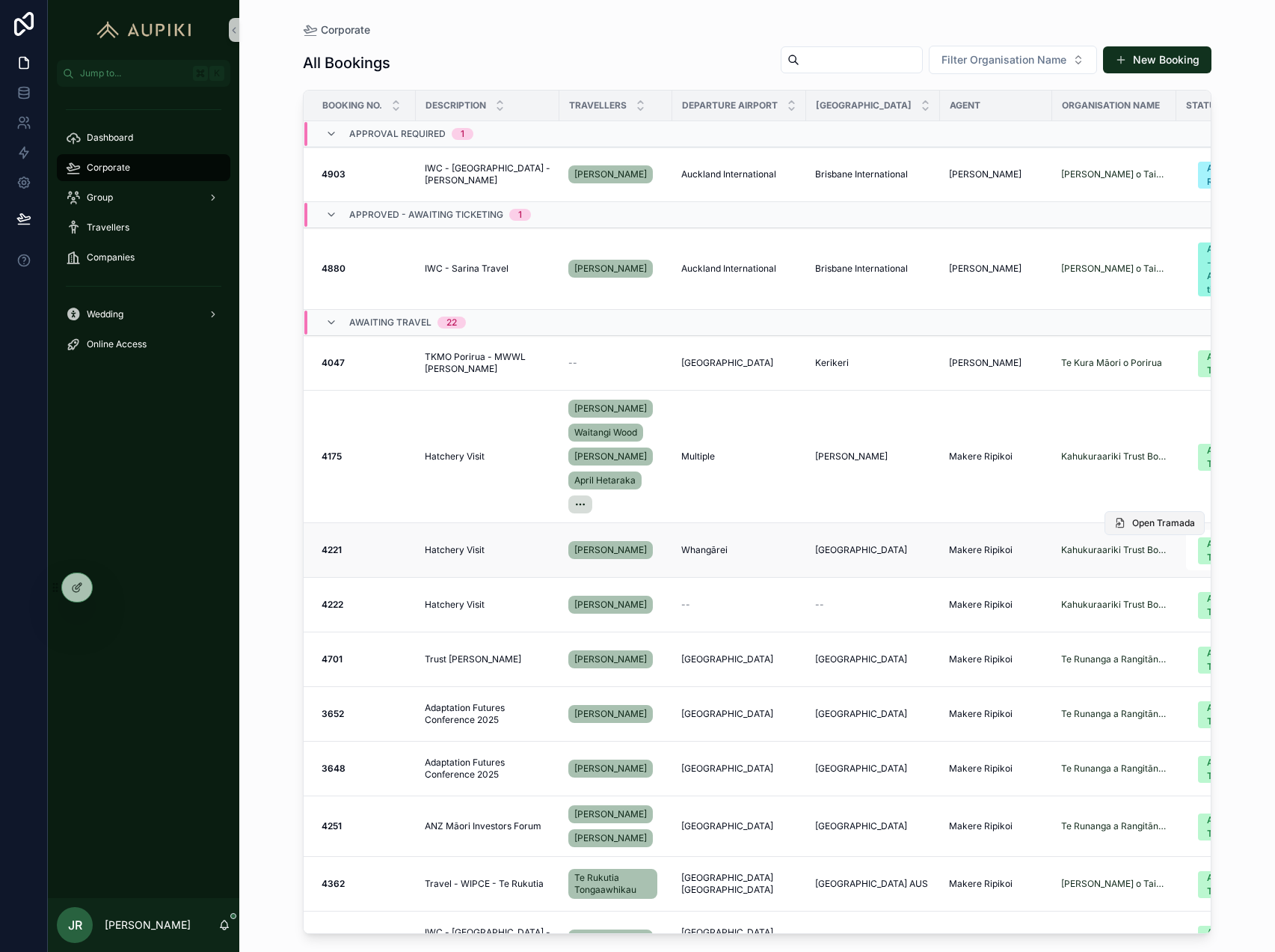
click at [1139, 526] on span "Open Tramada" at bounding box center [1164, 523] width 63 height 12
click at [1139, 525] on span "Open Tramada" at bounding box center [1164, 523] width 63 height 12
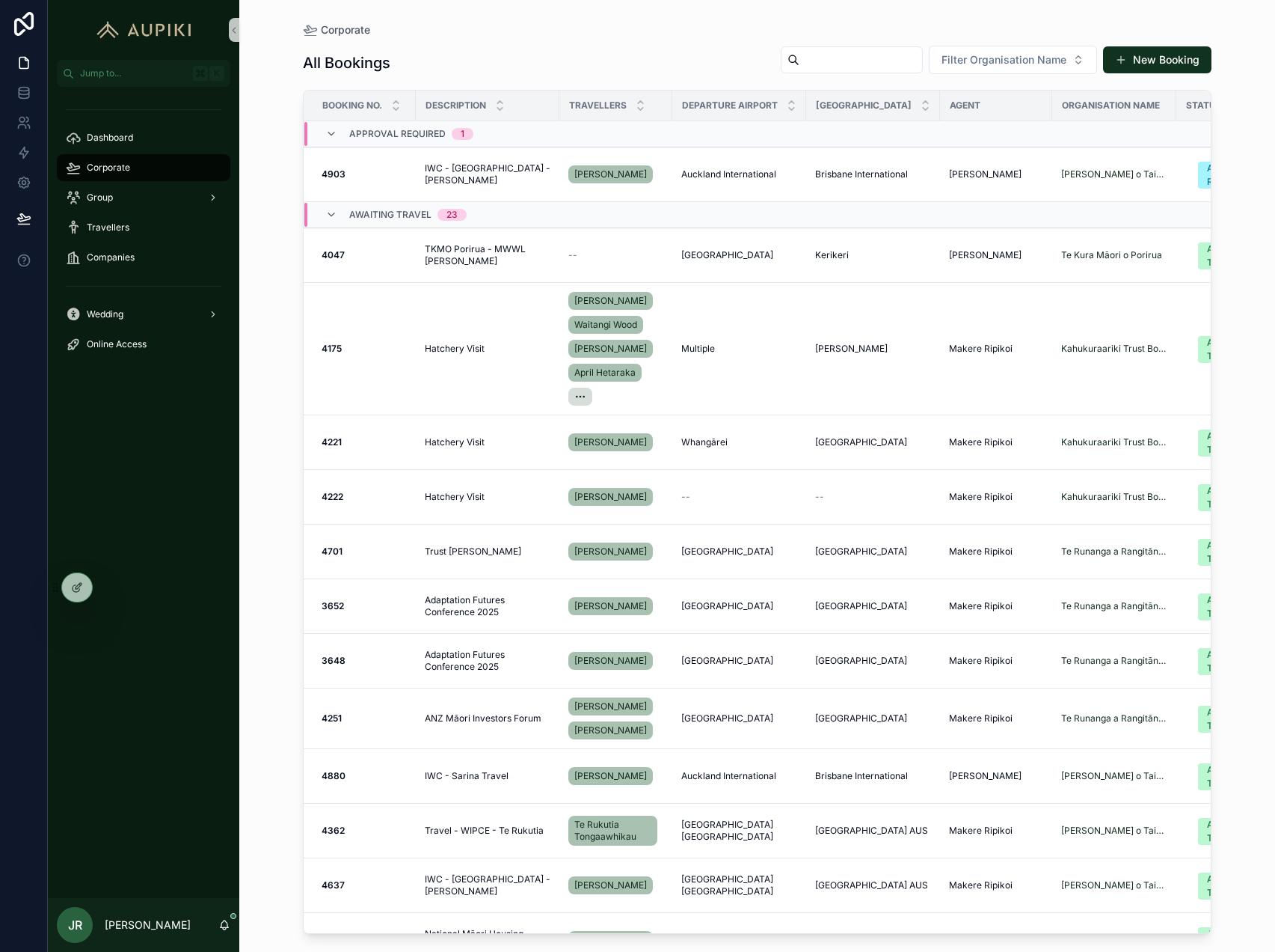
click at [272, 145] on div "Corporate All Bookings Filter Organisation Name New Booking Booking No. Descrip…" at bounding box center [757, 476] width 1036 height 952
